Goal: Find specific page/section: Find specific page/section

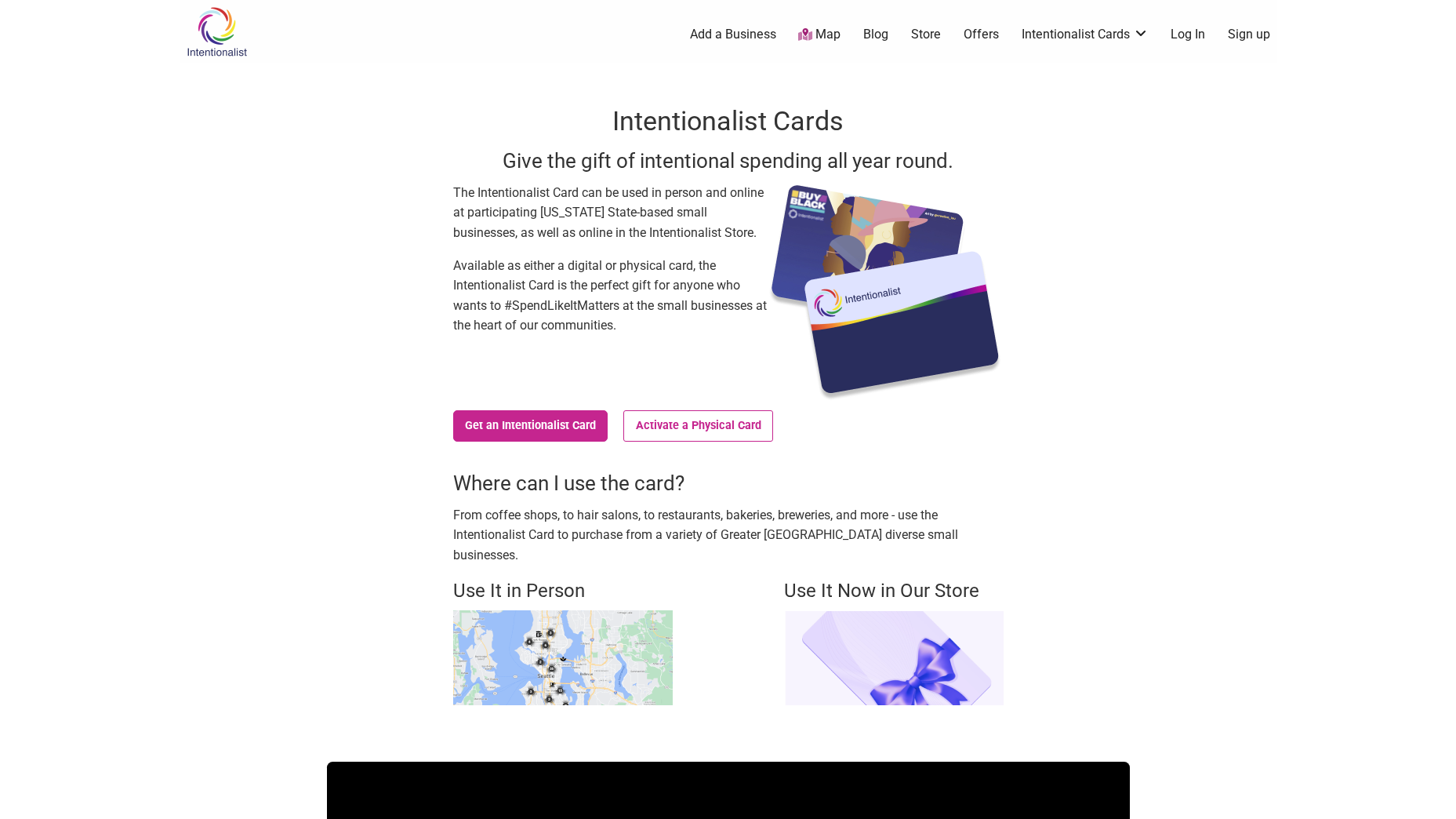
click at [895, 631] on img at bounding box center [893, 658] width 219 height 95
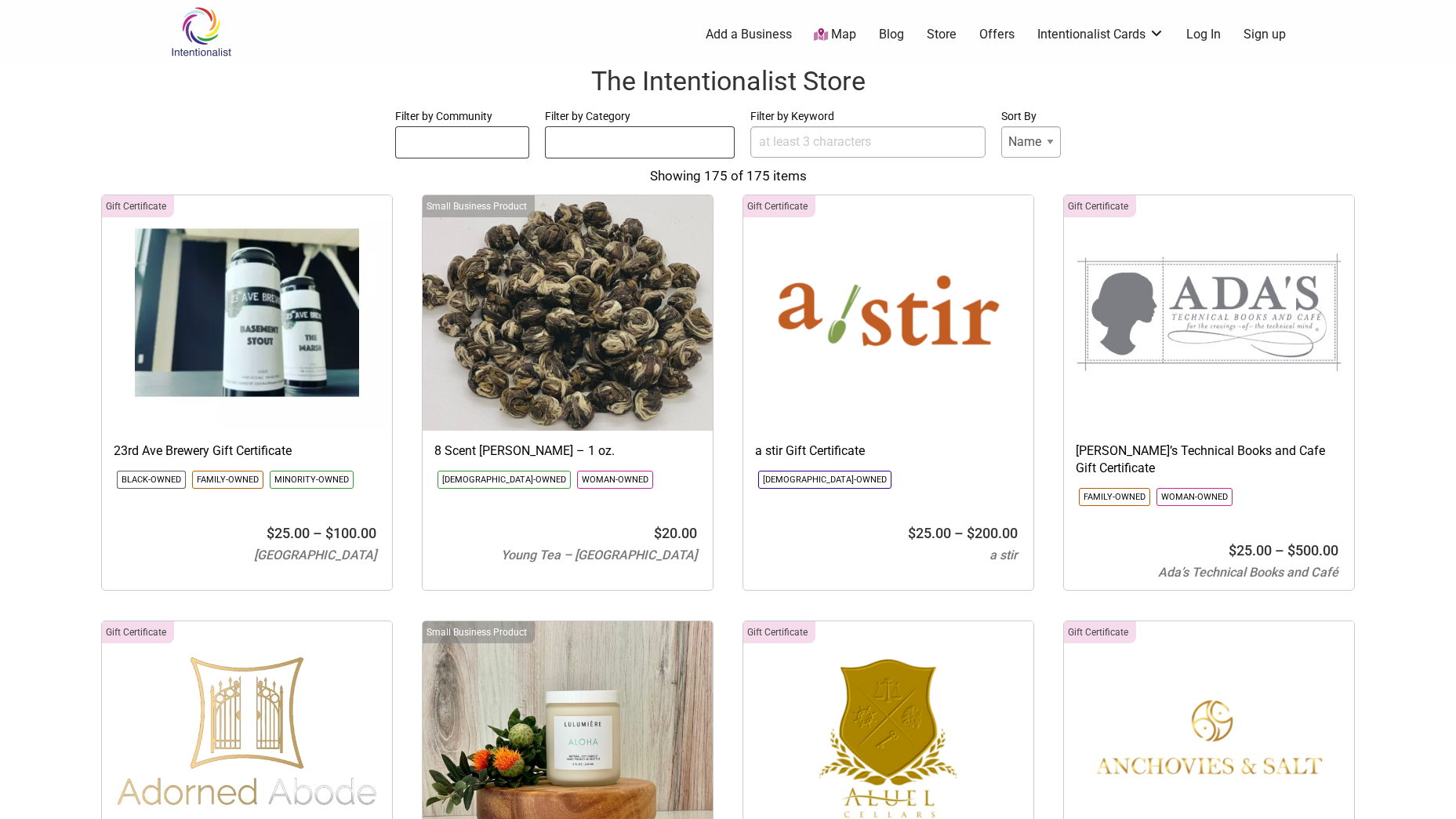
select select
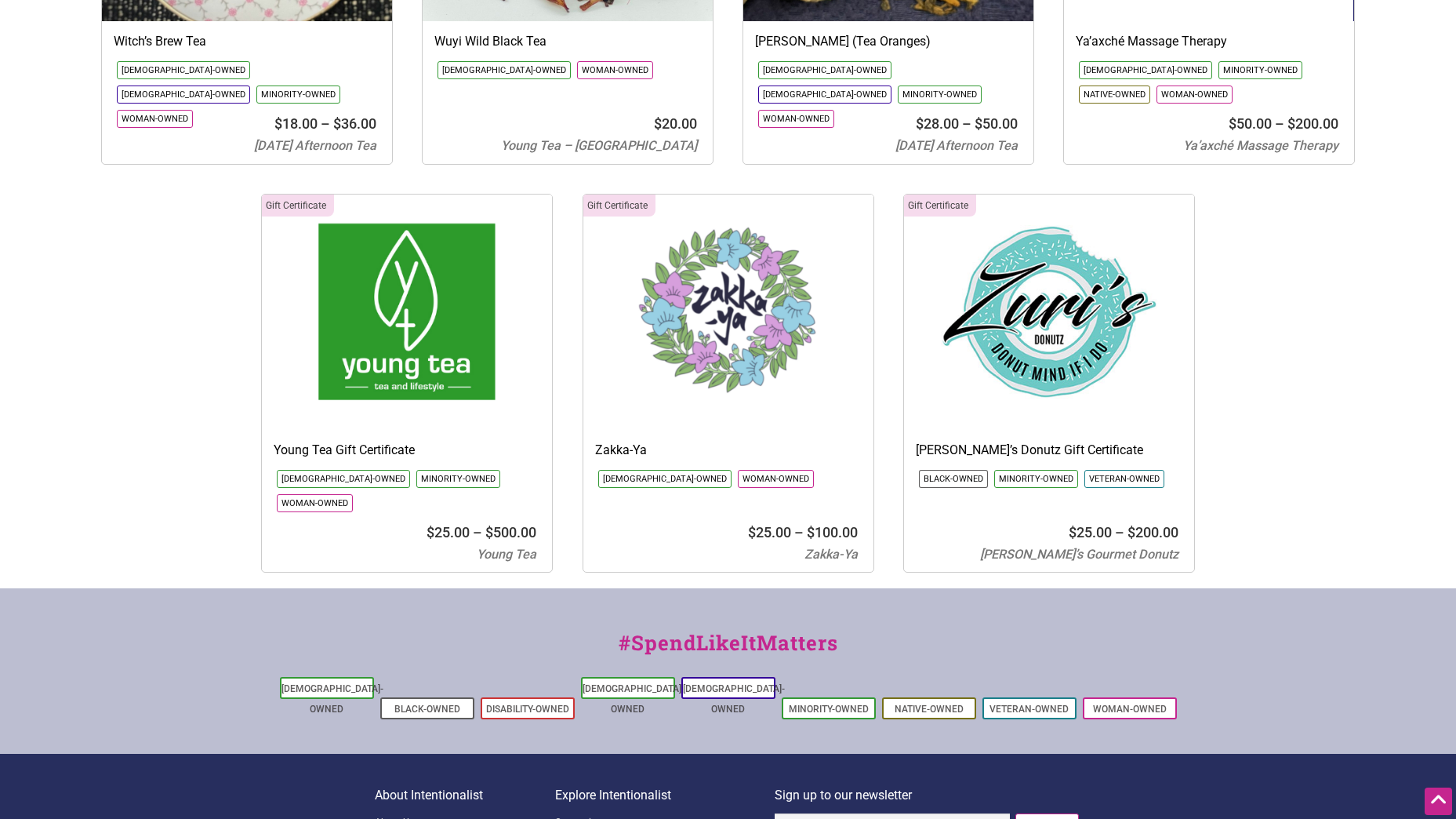
scroll to position [17752, 0]
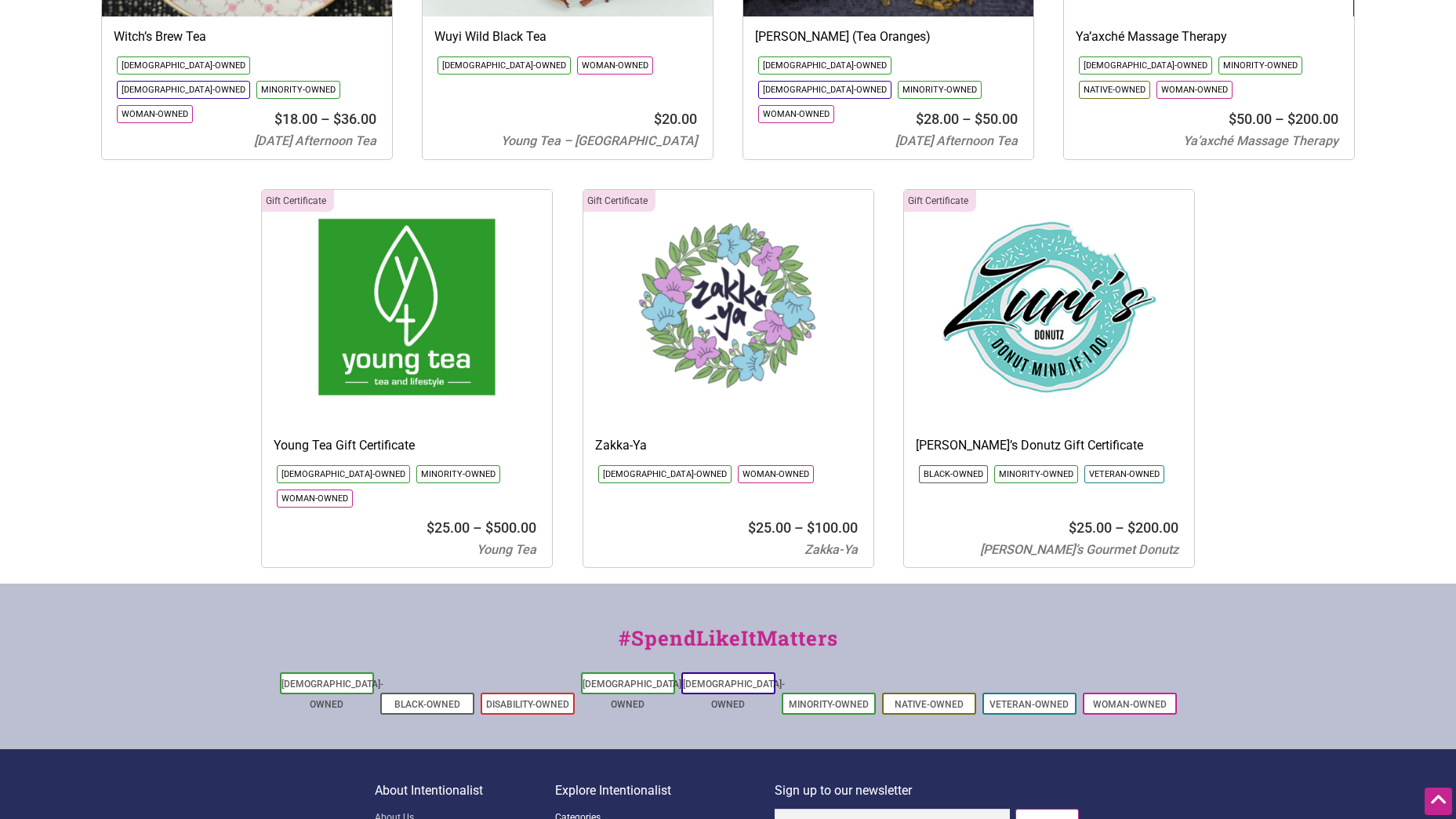
click at [563, 809] on link "Categories" at bounding box center [665, 818] width 219 height 20
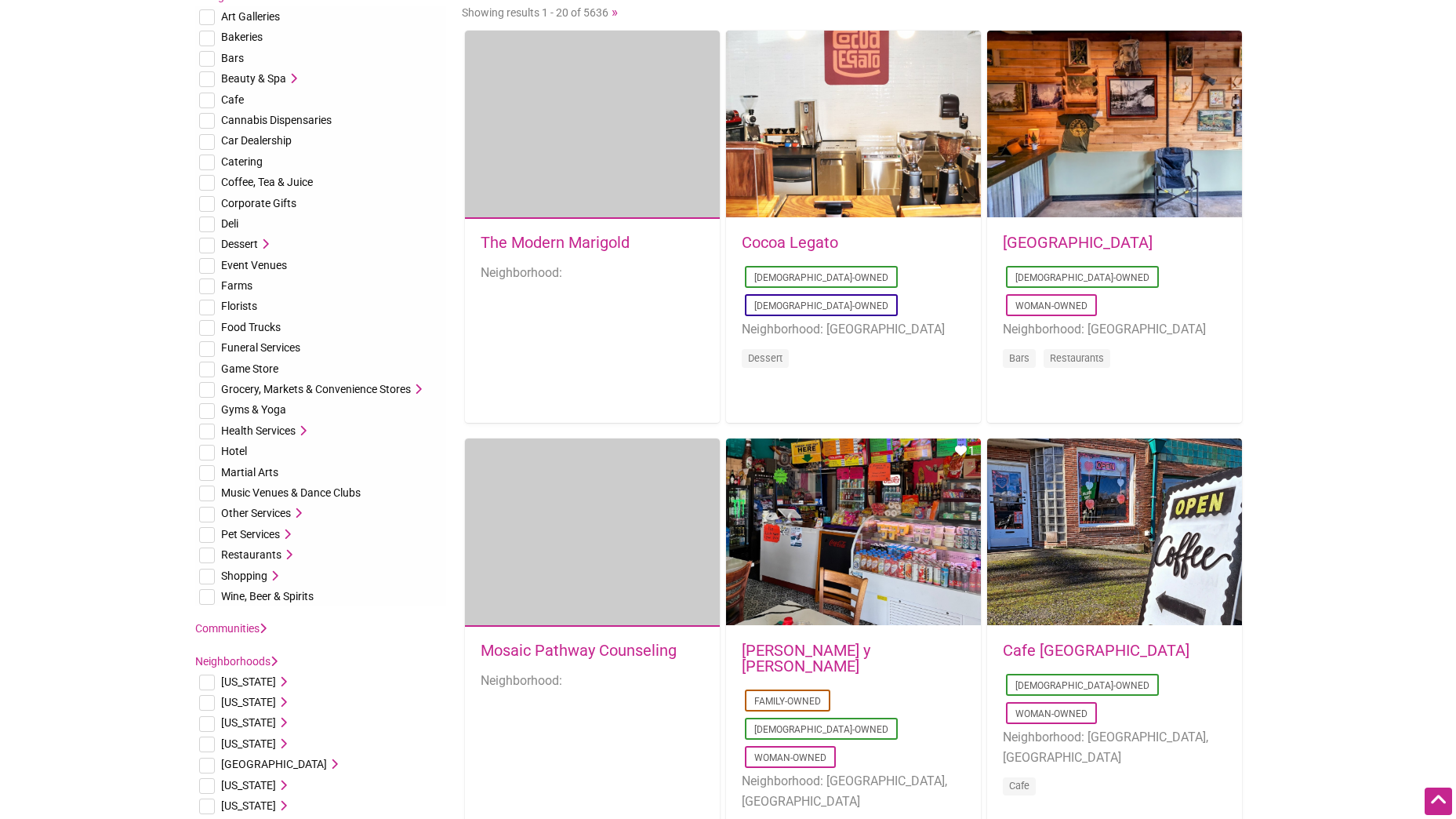
scroll to position [79, 0]
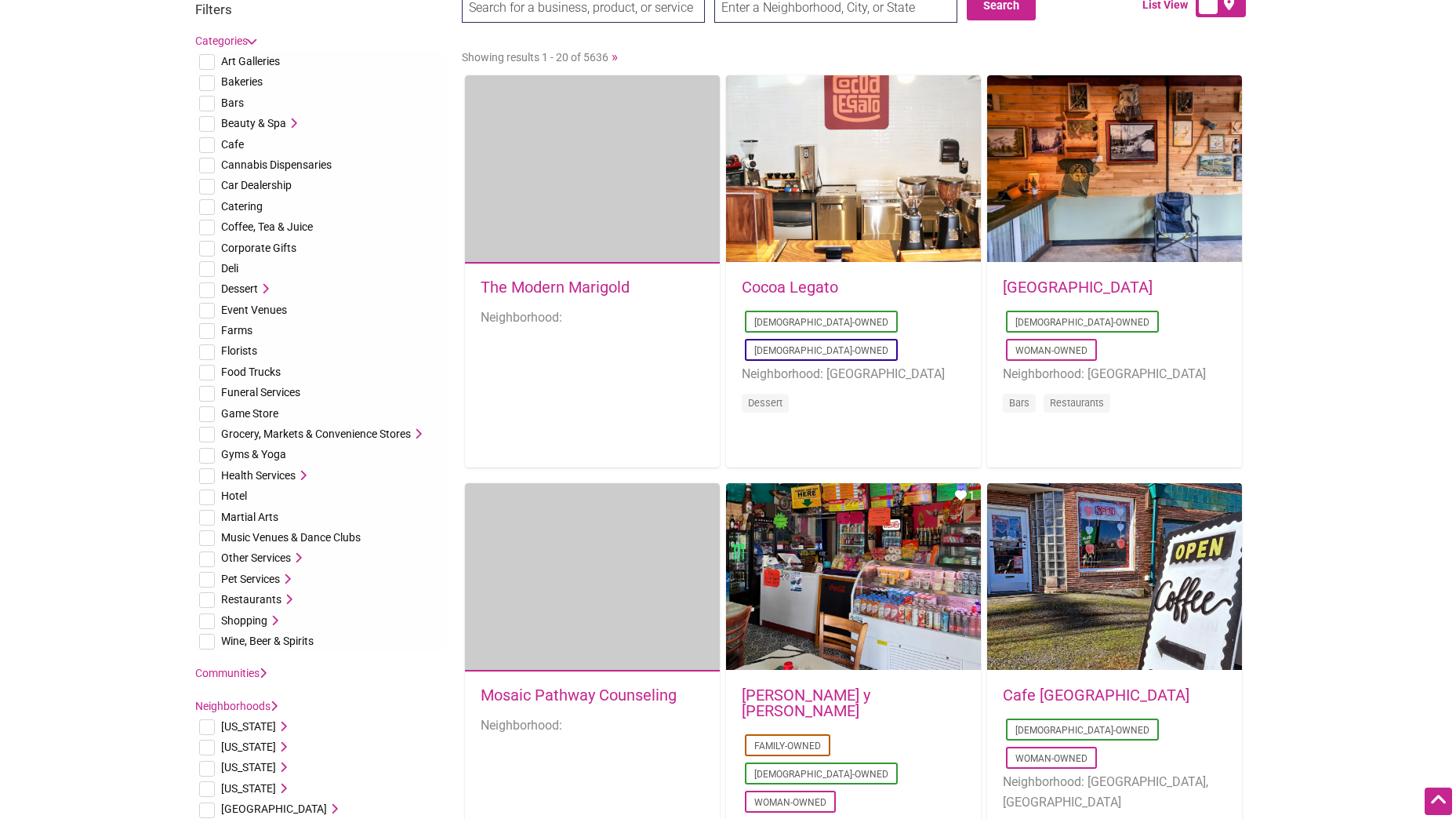
click at [261, 619] on span "Shopping" at bounding box center [244, 621] width 46 height 13
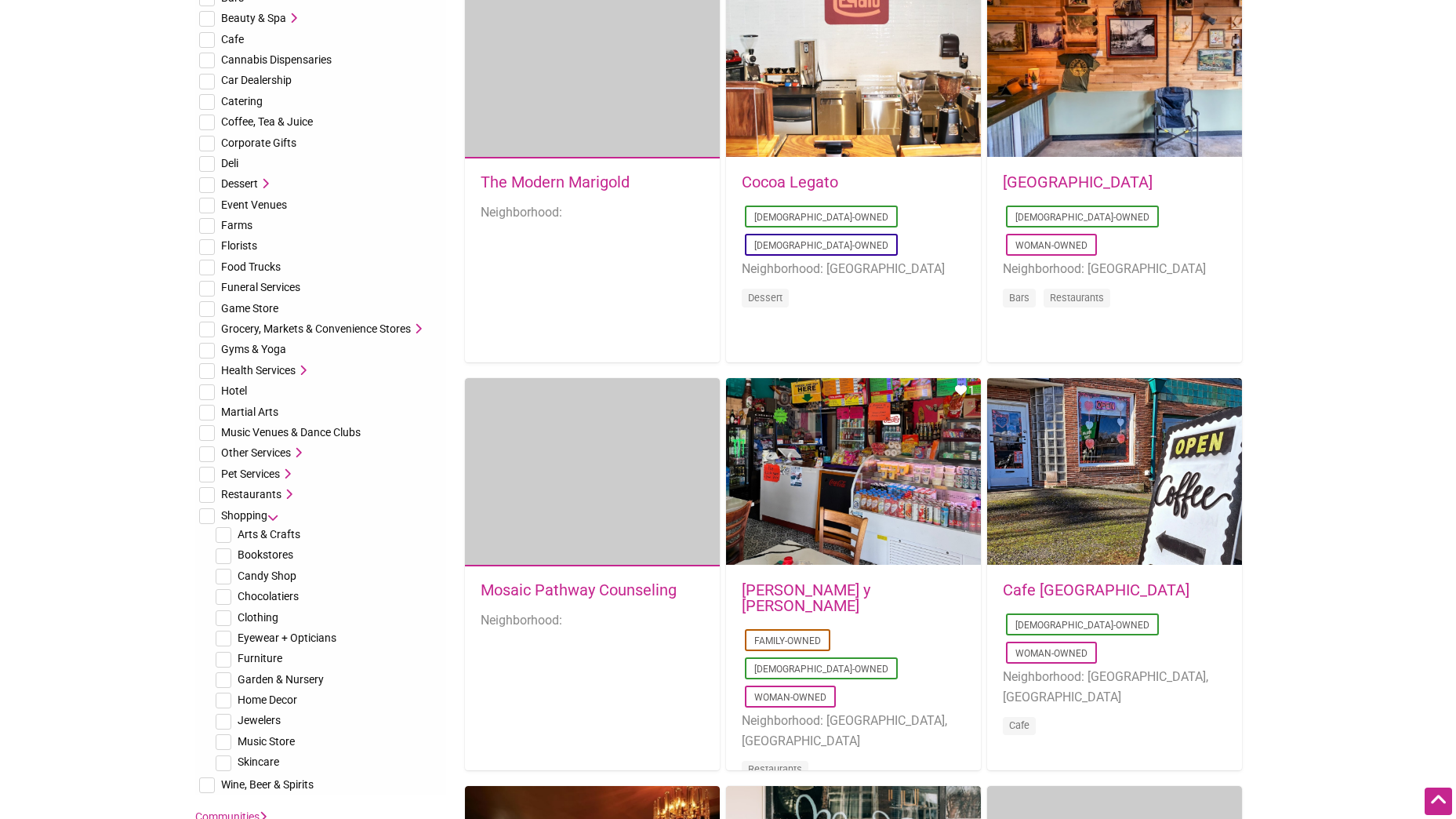
scroll to position [157, 0]
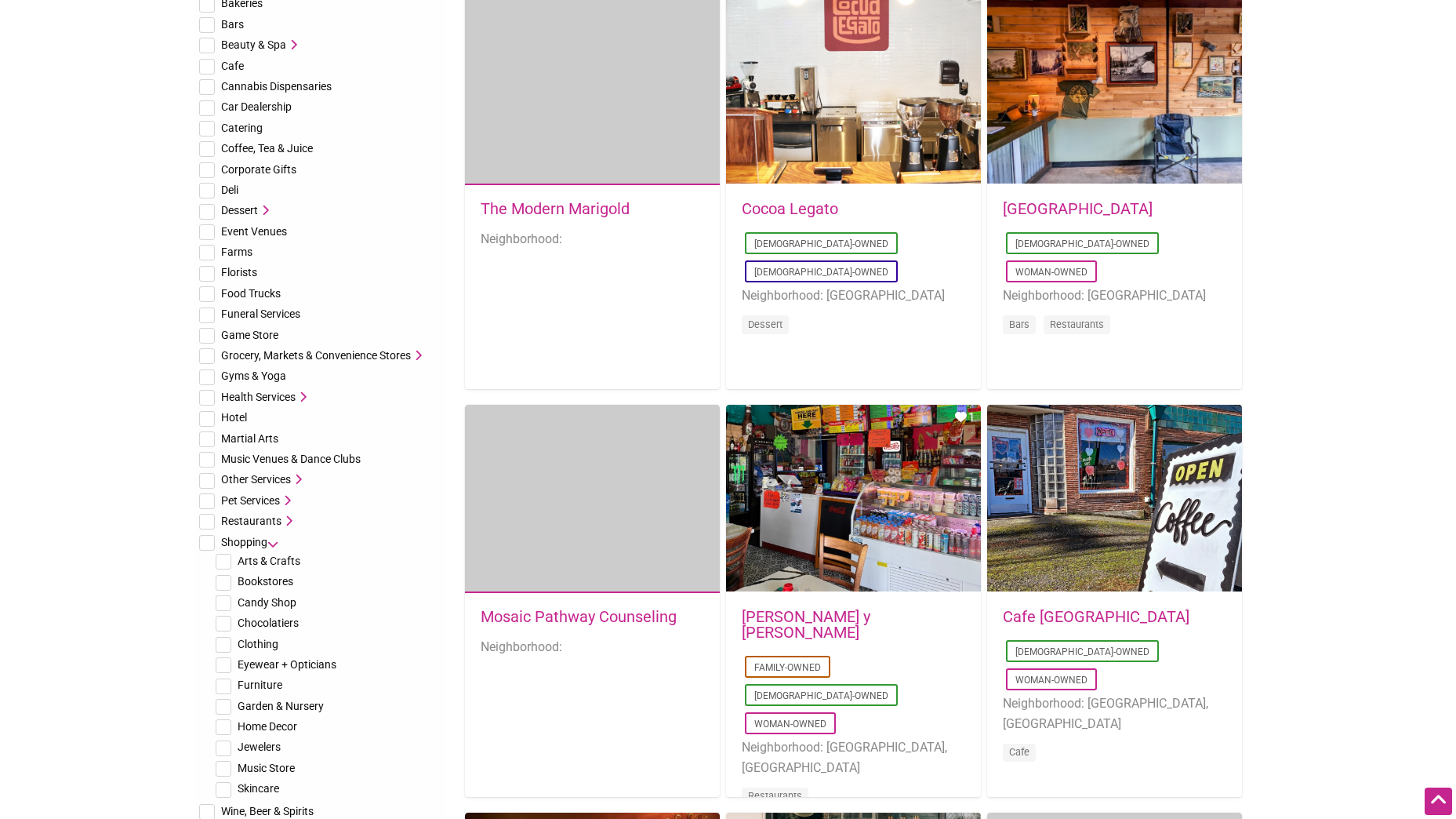
click at [277, 106] on span "Car Dealership" at bounding box center [256, 107] width 71 height 13
click at [209, 104] on input "checkbox" at bounding box center [207, 108] width 16 height 16
click at [210, 106] on input "checkbox" at bounding box center [207, 108] width 16 height 16
click at [233, 108] on span "Car Dealership" at bounding box center [256, 107] width 71 height 13
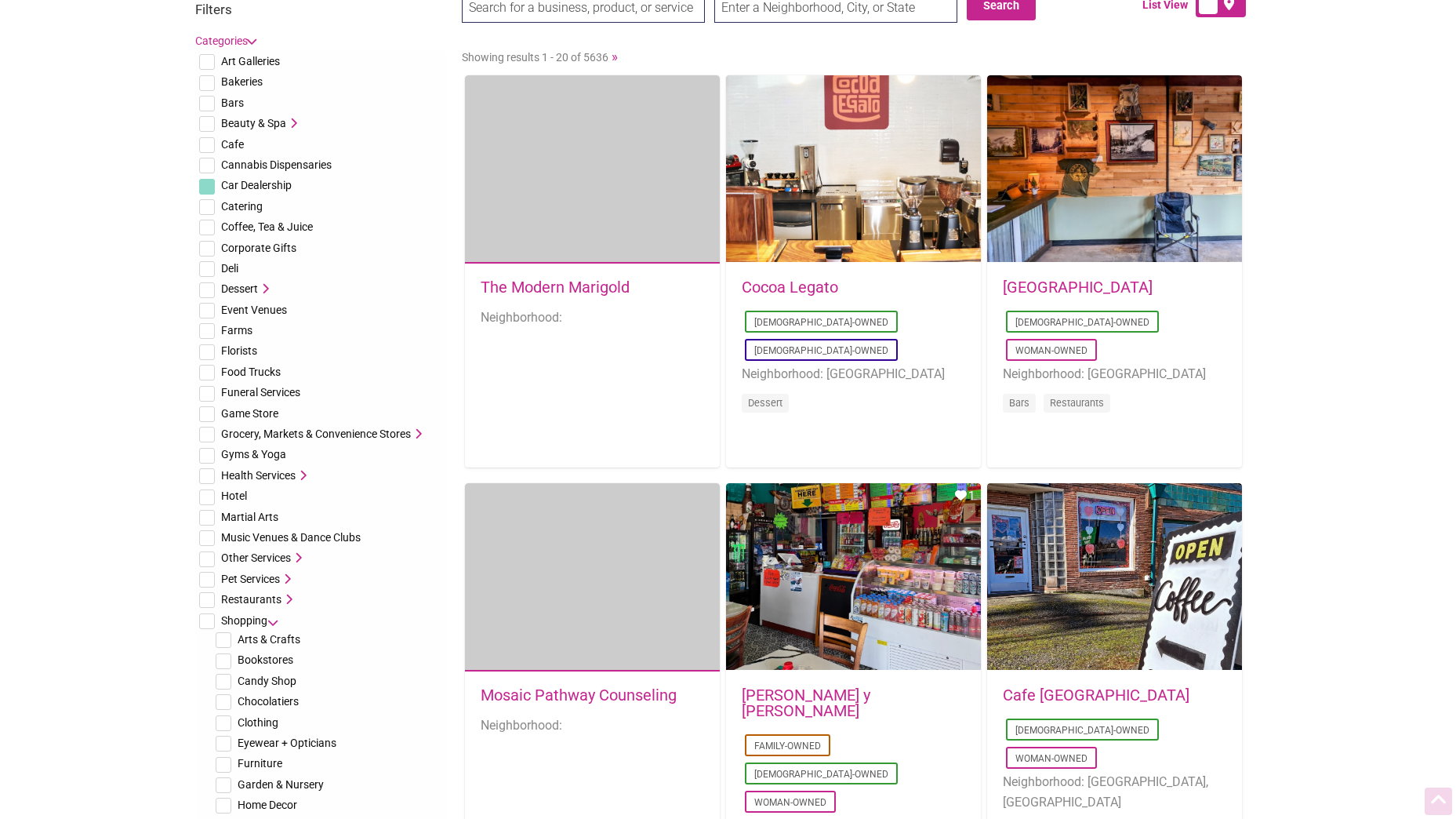
scroll to position [0, 0]
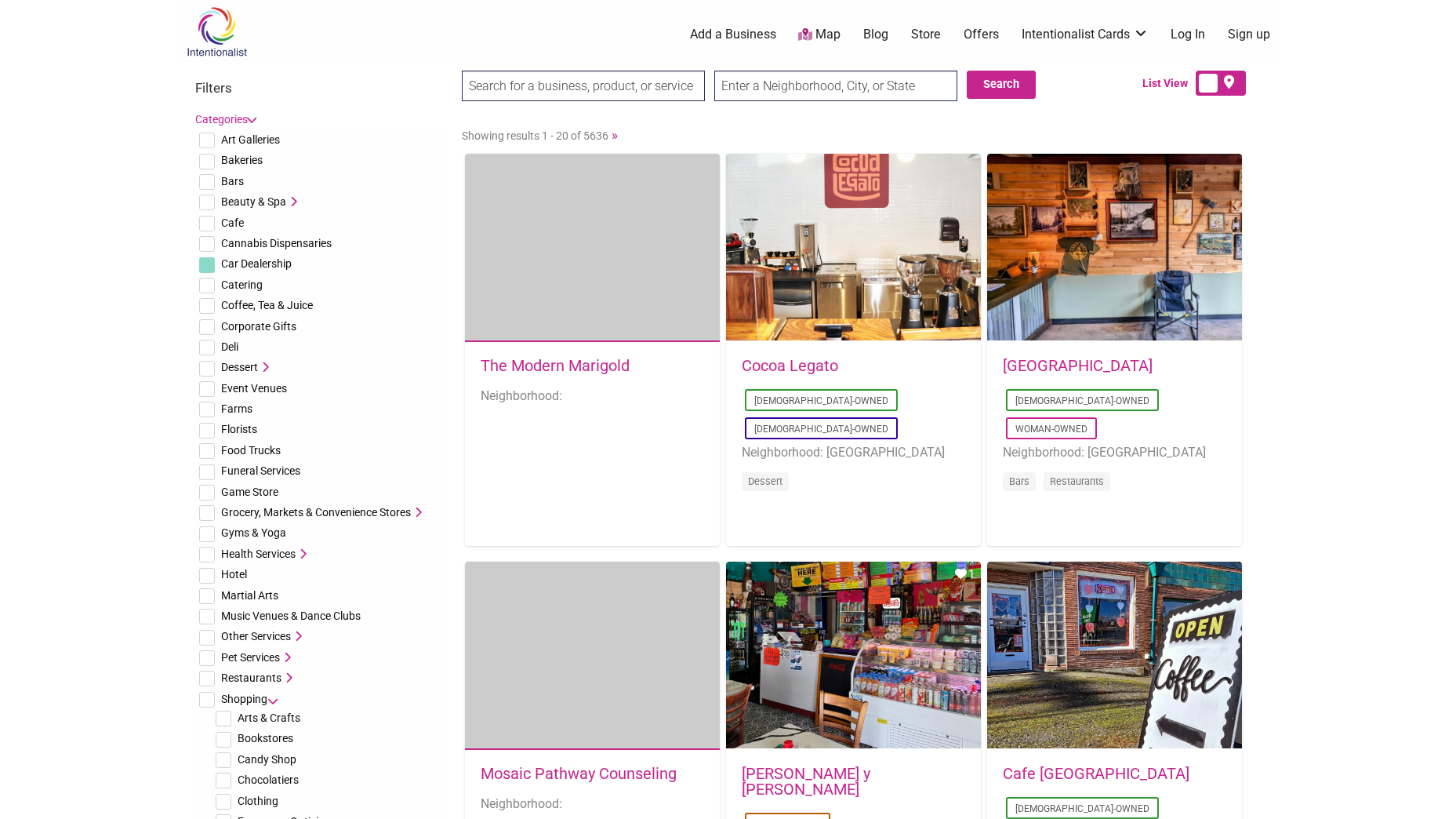
click at [253, 260] on span "Car Dealership" at bounding box center [256, 263] width 71 height 13
click at [211, 264] on input "checkbox" at bounding box center [207, 265] width 16 height 16
click at [207, 265] on input "checkbox" at bounding box center [207, 265] width 16 height 16
click at [210, 263] on input "checkbox" at bounding box center [207, 265] width 16 height 16
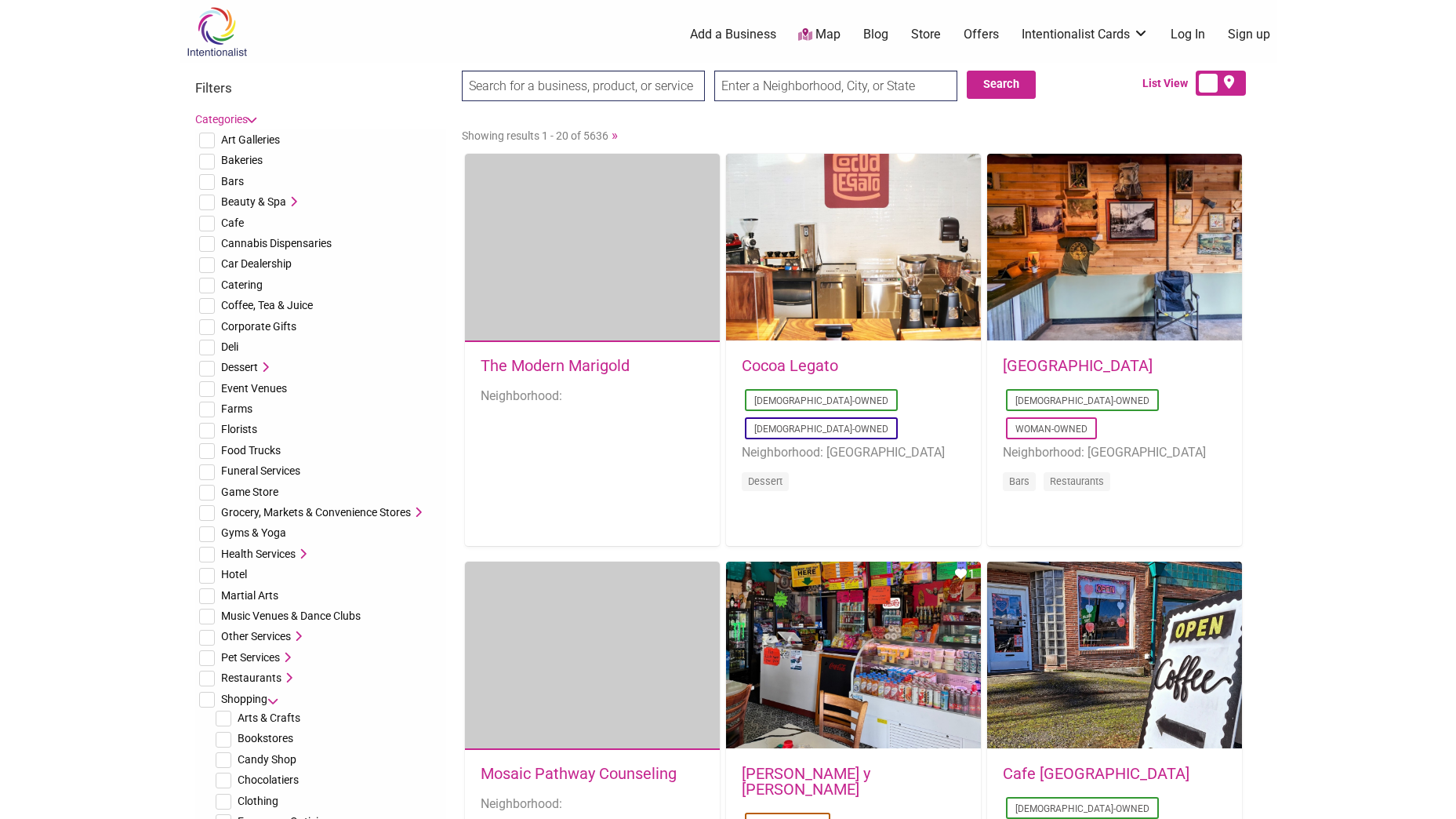
checkbox input "true"
click at [1217, 86] on label at bounding box center [1221, 83] width 50 height 25
click at [1236, 86] on input "checkbox" at bounding box center [1241, 83] width 10 height 10
checkbox input "true"
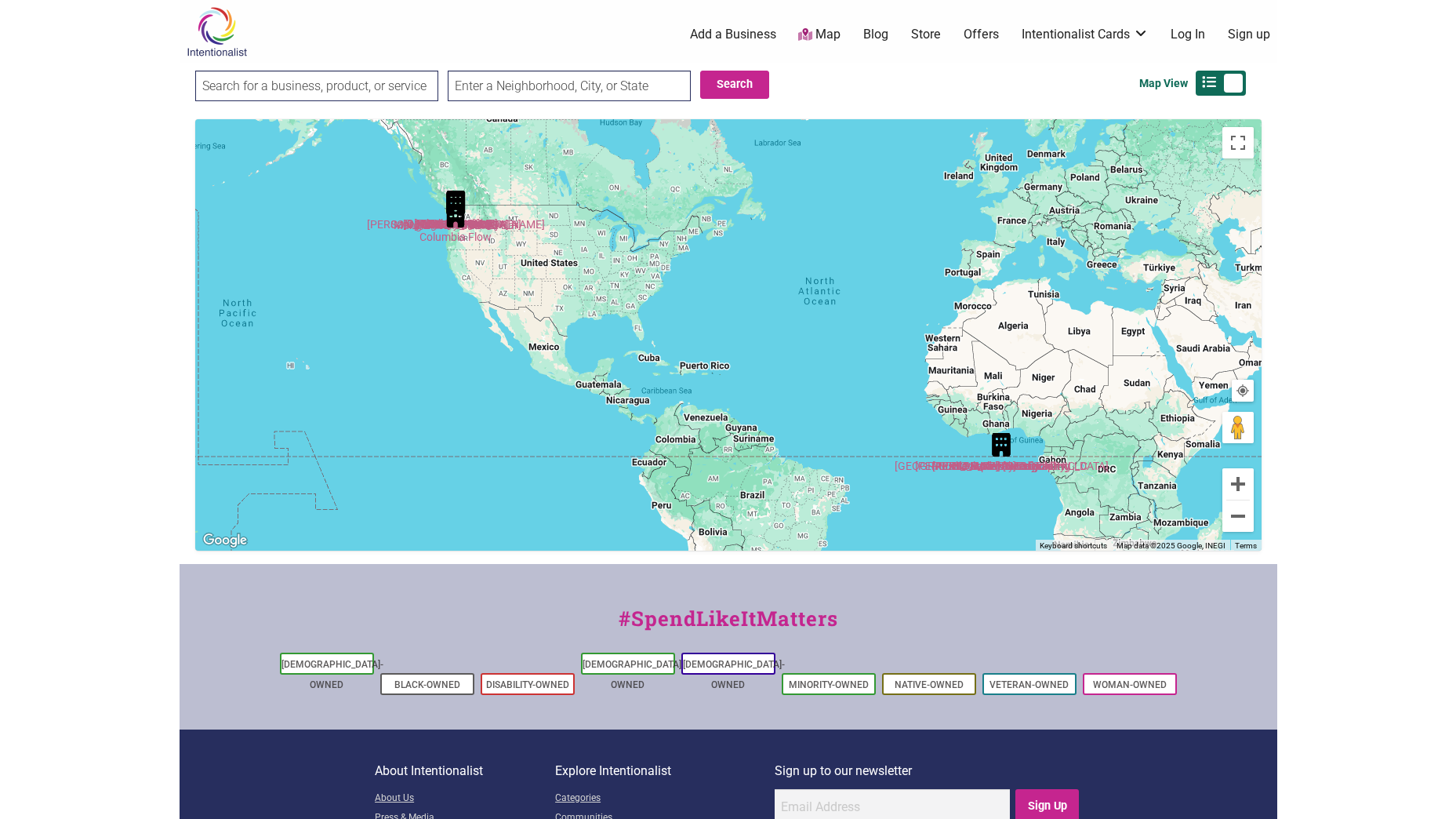
click at [529, 90] on input "text" at bounding box center [569, 86] width 243 height 31
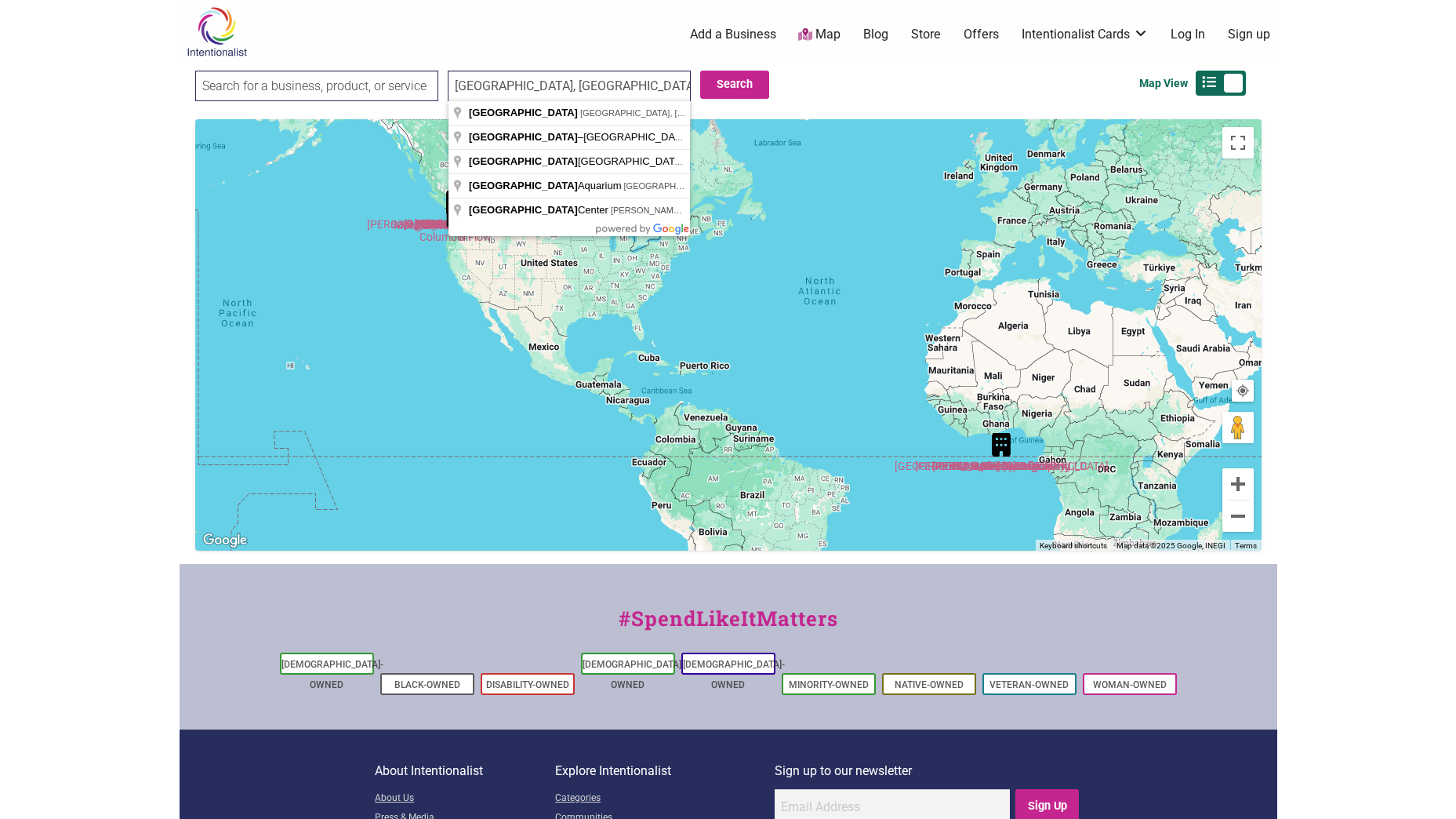
type input "Seattle, WA, USA"
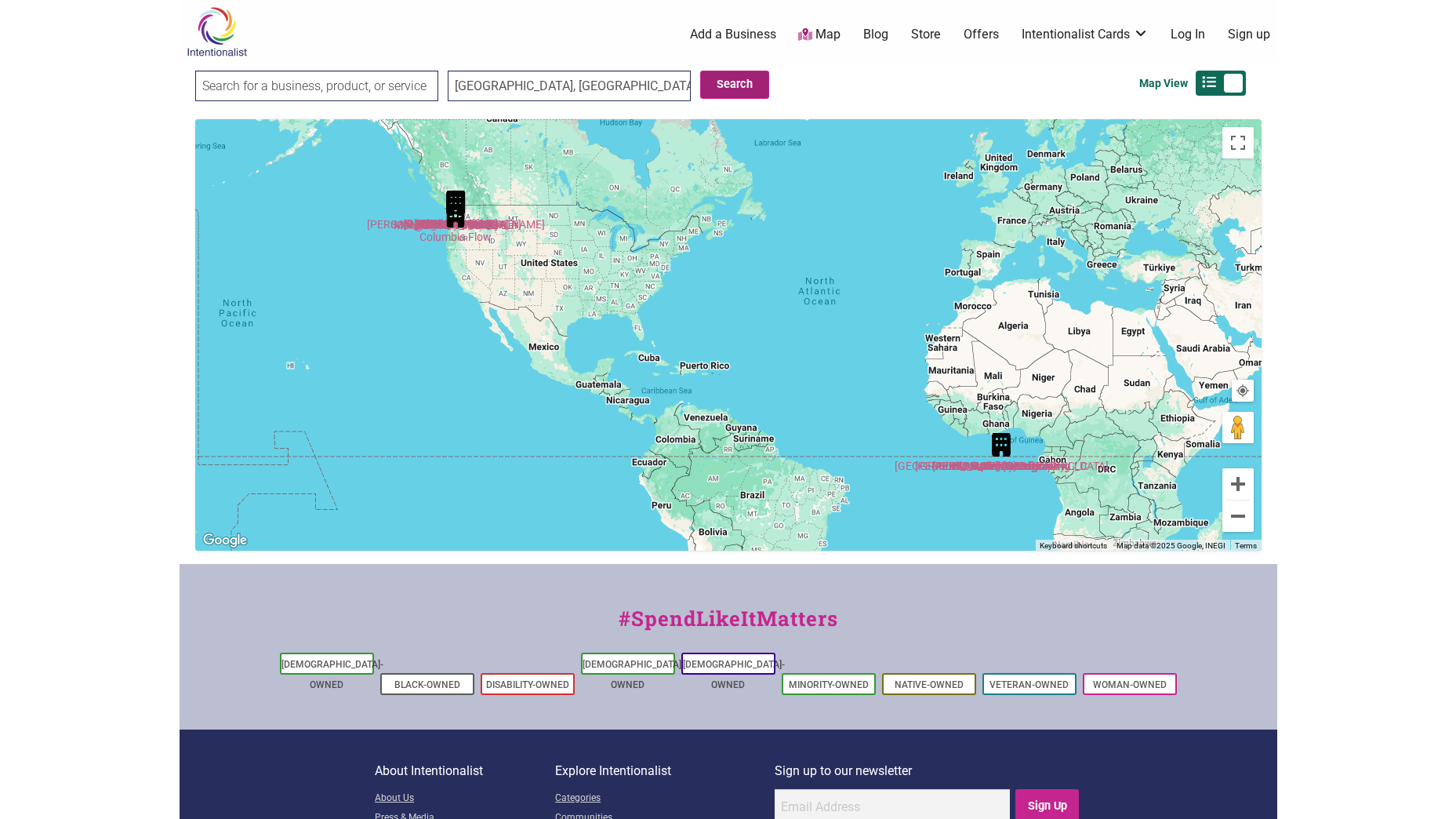
click at [717, 97] on button "Search" at bounding box center [735, 85] width 69 height 28
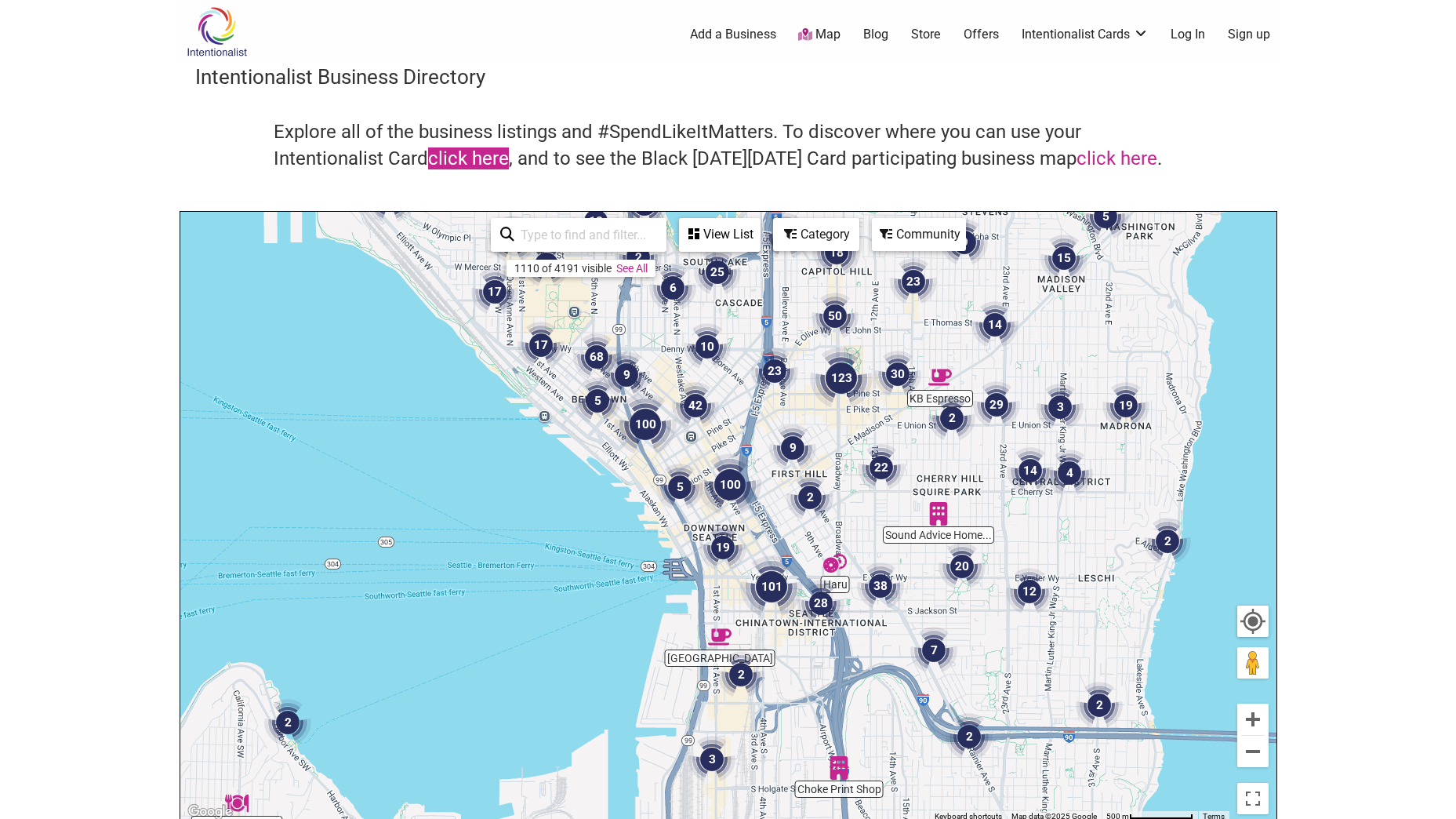
click at [457, 163] on link "click here" at bounding box center [468, 159] width 81 height 22
